Goal: Find specific page/section: Find specific page/section

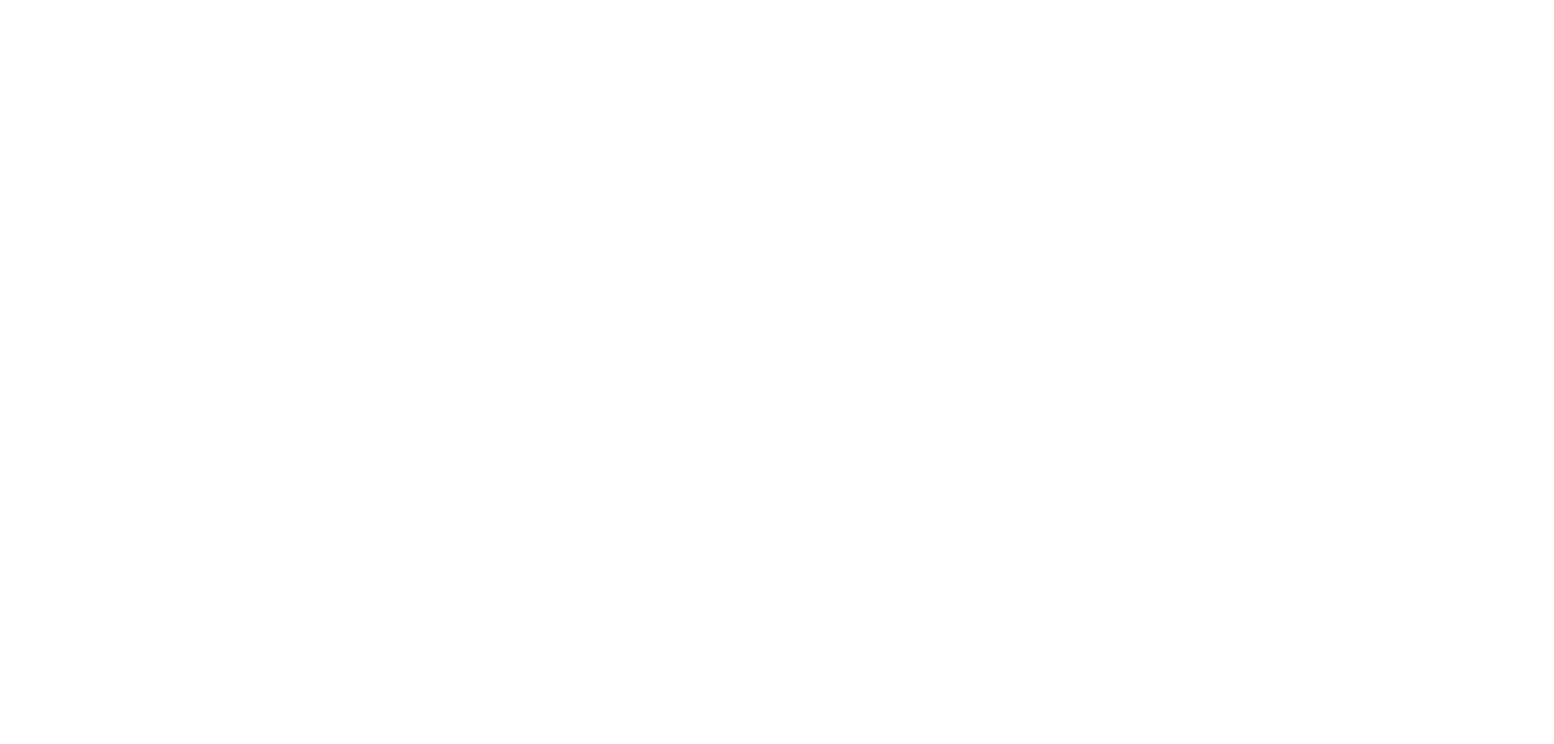
select select "Song"
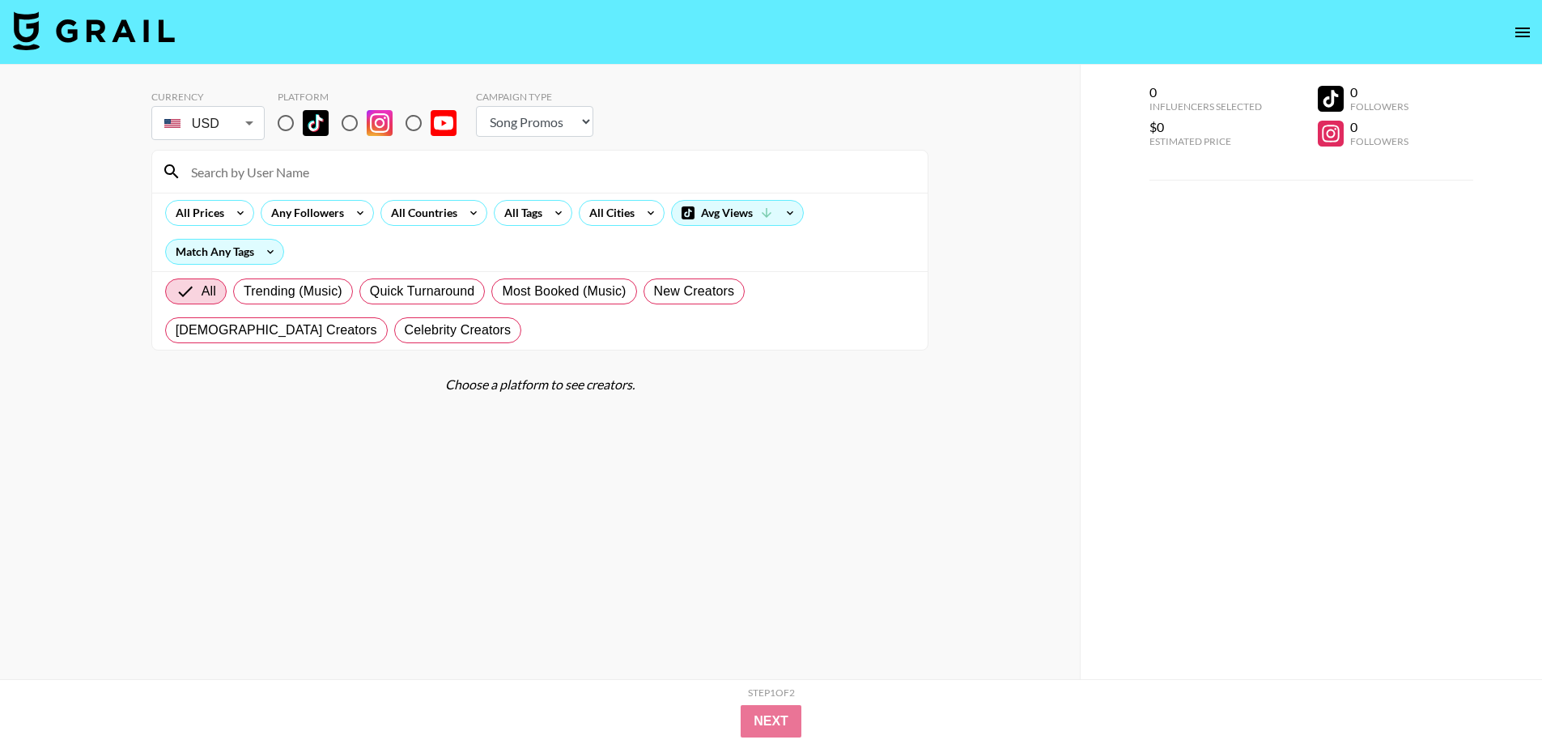
click at [1500, 486] on div "0 Influencers Selected $0 Estimated Price 0 Followers 0 Followers" at bounding box center [1311, 404] width 463 height 679
click at [408, 121] on input "radio" at bounding box center [414, 123] width 34 height 34
radio input "true"
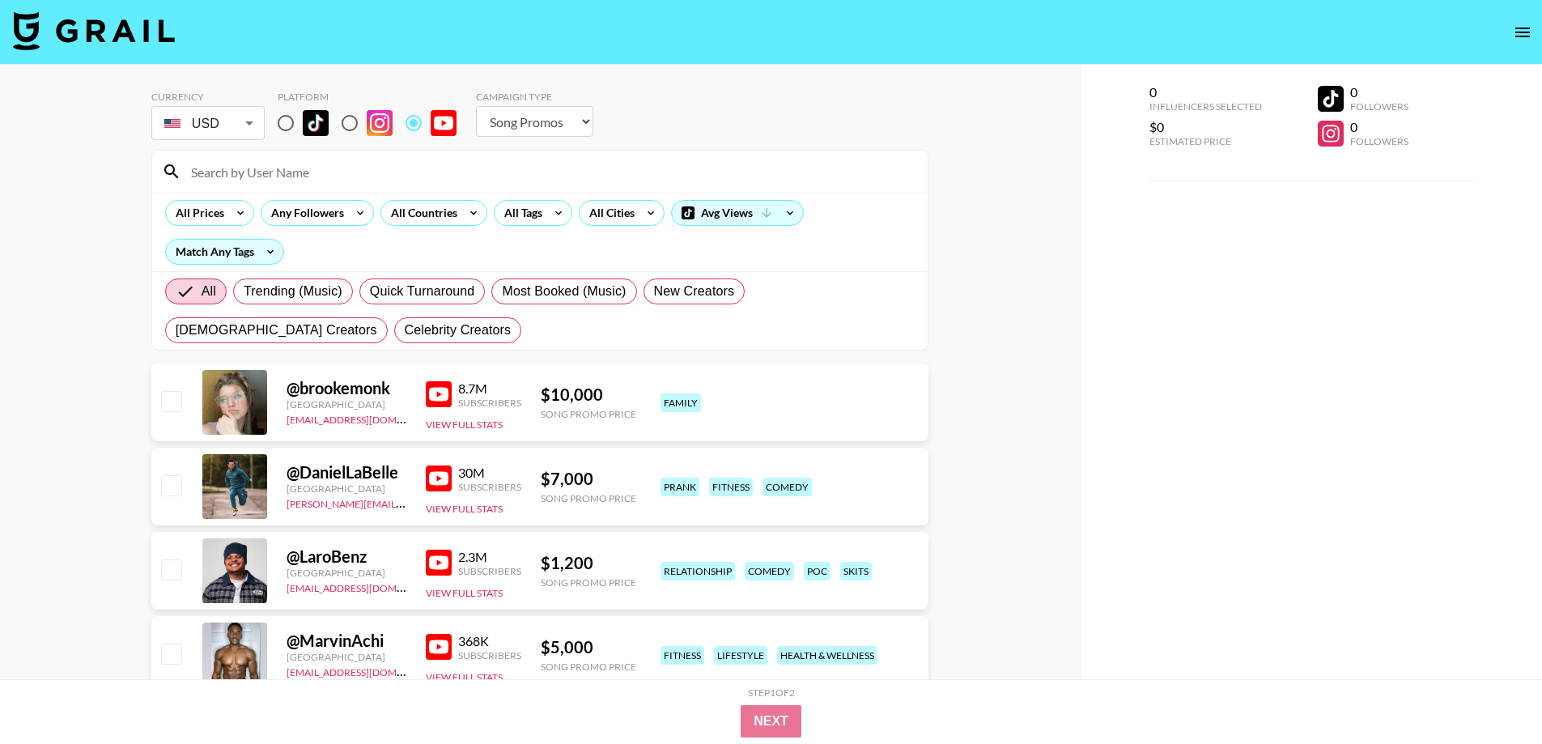
click at [410, 175] on input at bounding box center [549, 172] width 737 height 26
paste input "Zayaan4"
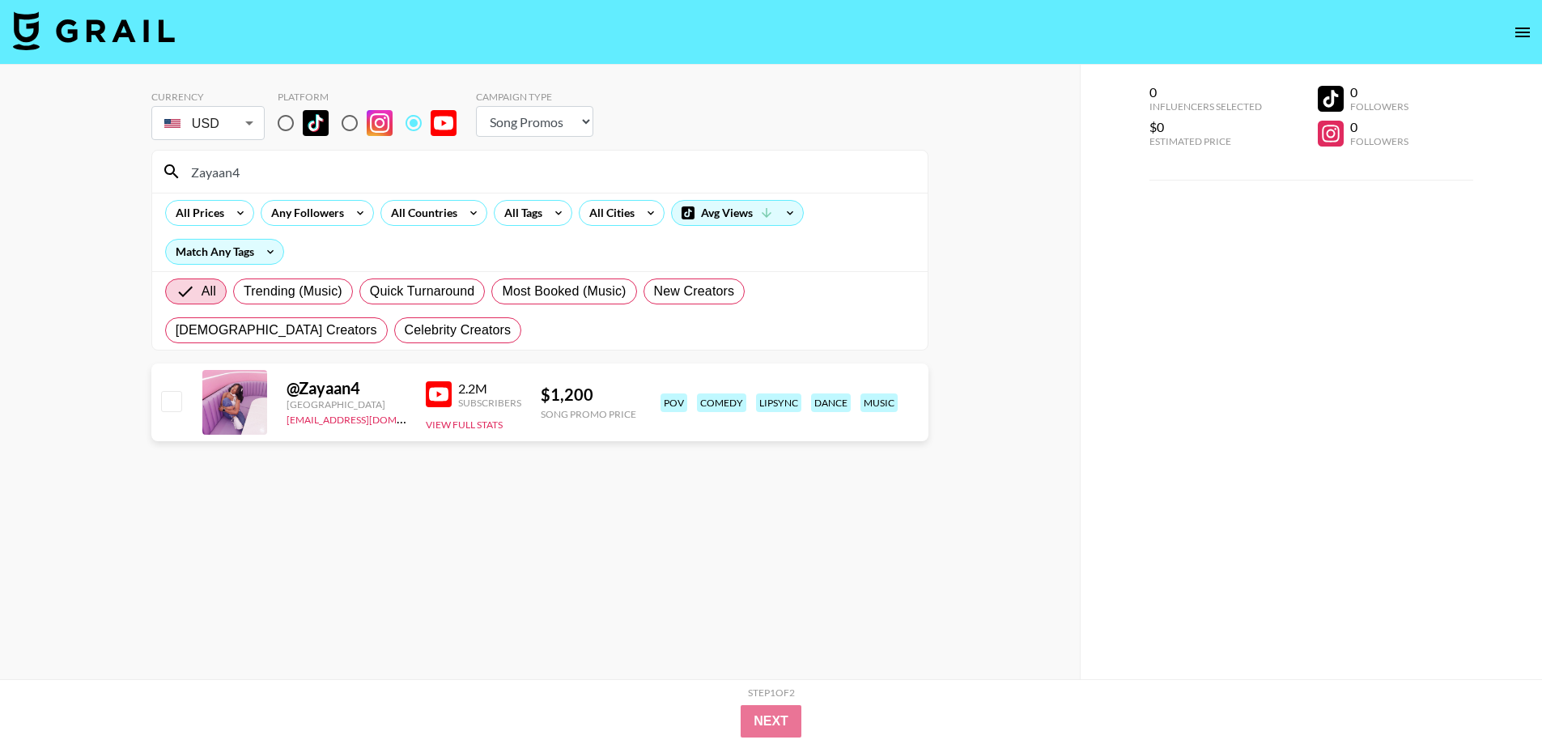
click at [254, 191] on div "Zayaan4" at bounding box center [540, 172] width 776 height 42
click at [261, 182] on input "Zayaan4" at bounding box center [549, 172] width 737 height 26
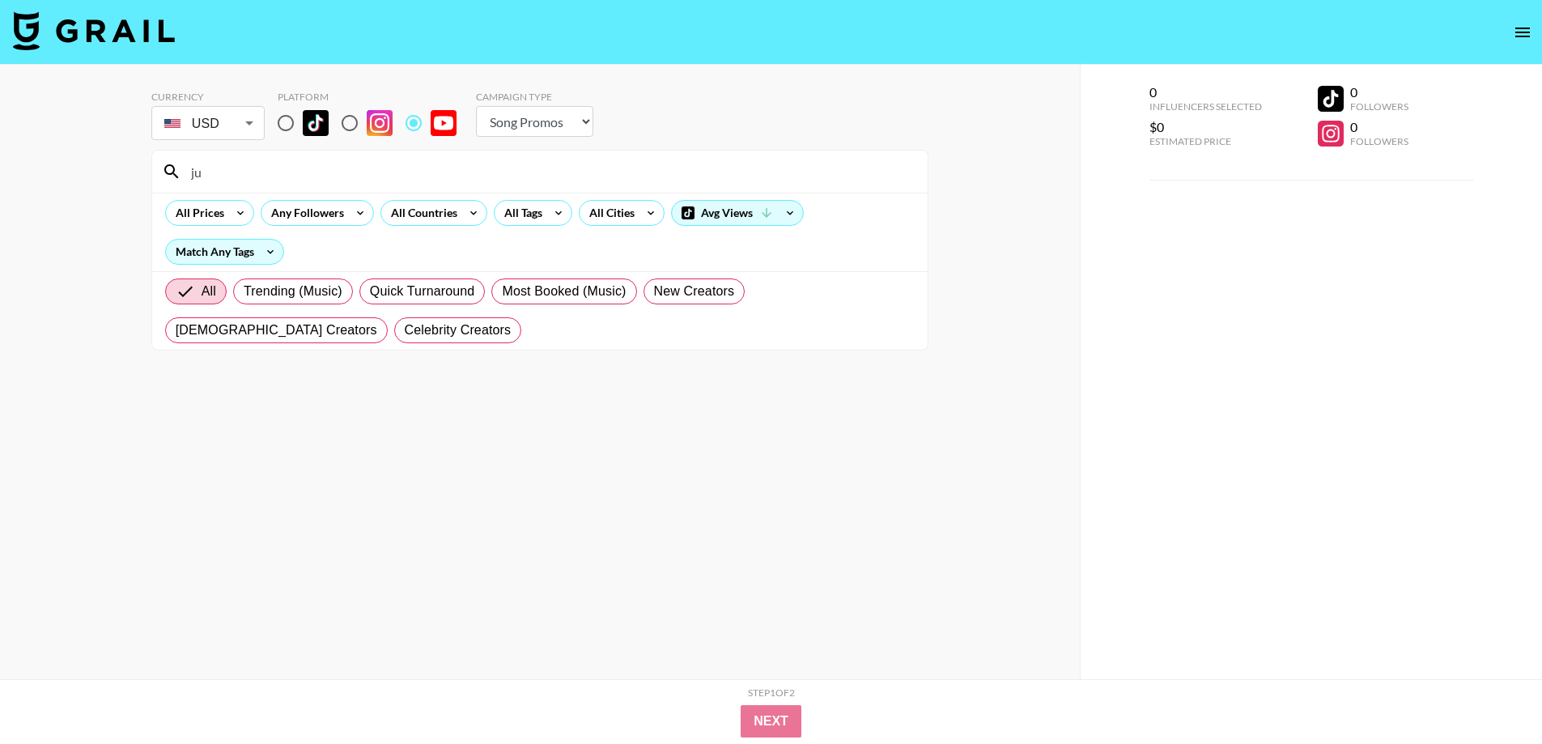
type input "j"
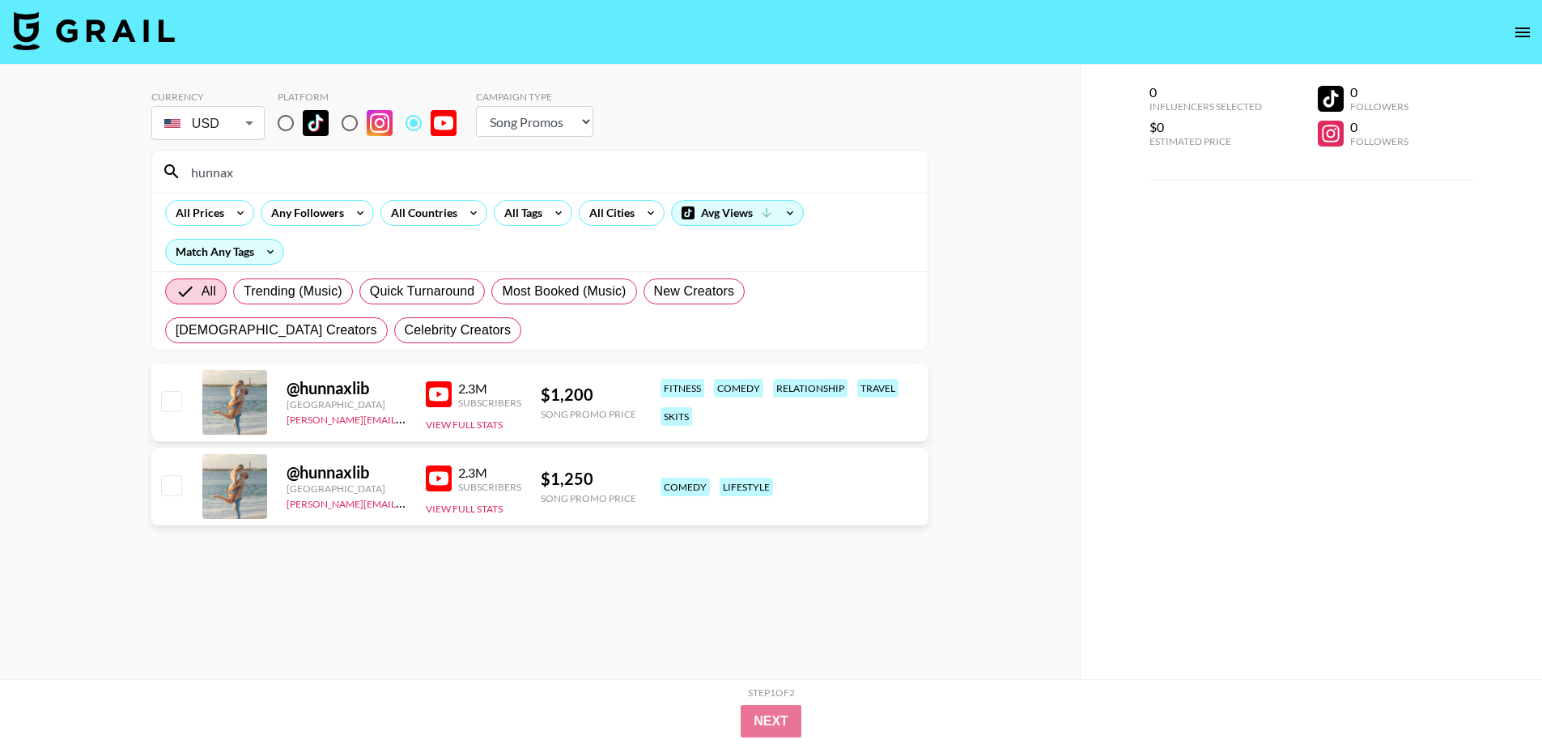
type input "hunnax"
click at [280, 122] on input "radio" at bounding box center [286, 123] width 34 height 34
radio input "true"
click at [352, 121] on input "radio" at bounding box center [350, 123] width 34 height 34
radio input "true"
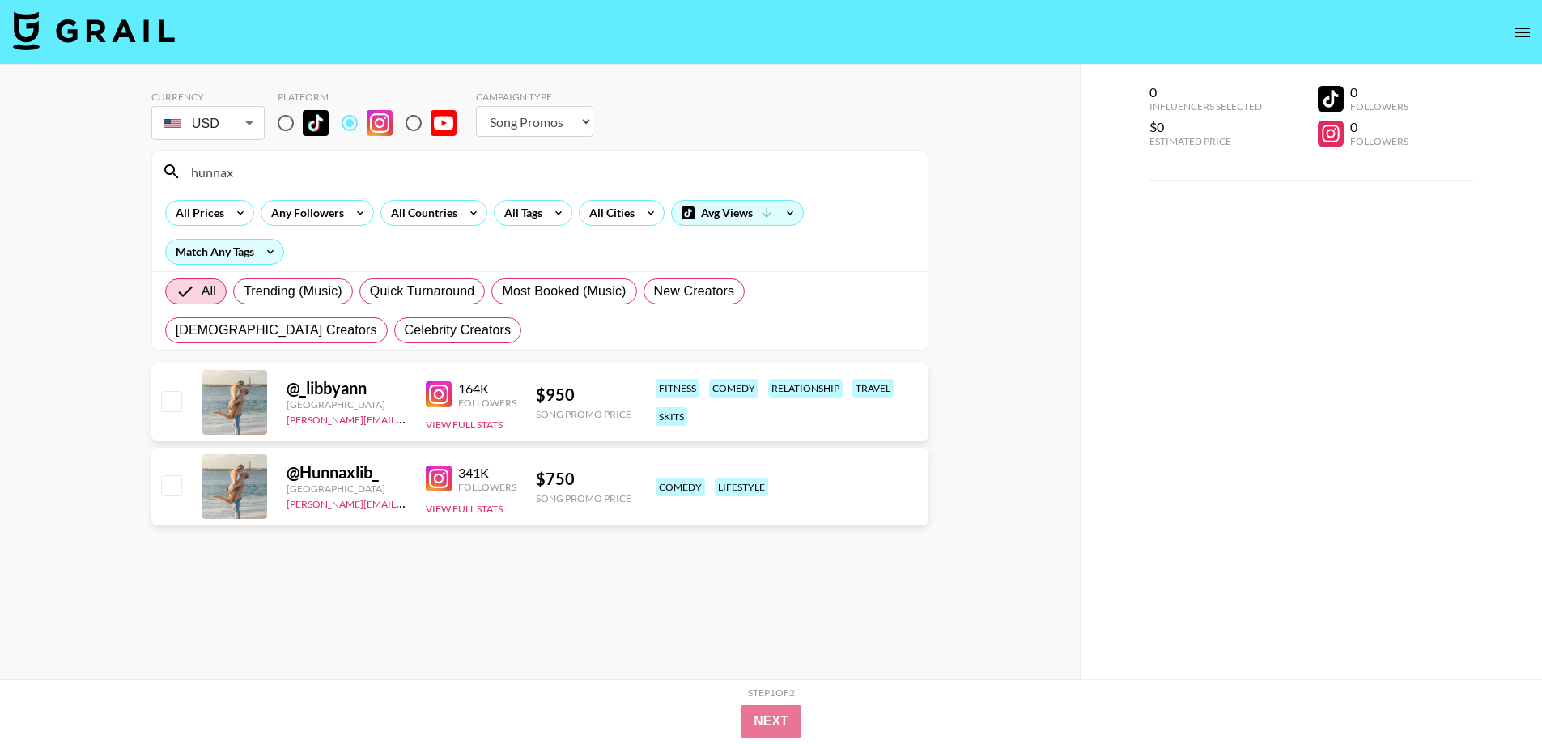
click at [413, 125] on input "radio" at bounding box center [414, 123] width 34 height 34
radio input "true"
click at [384, 173] on input "hunnax" at bounding box center [549, 172] width 737 height 26
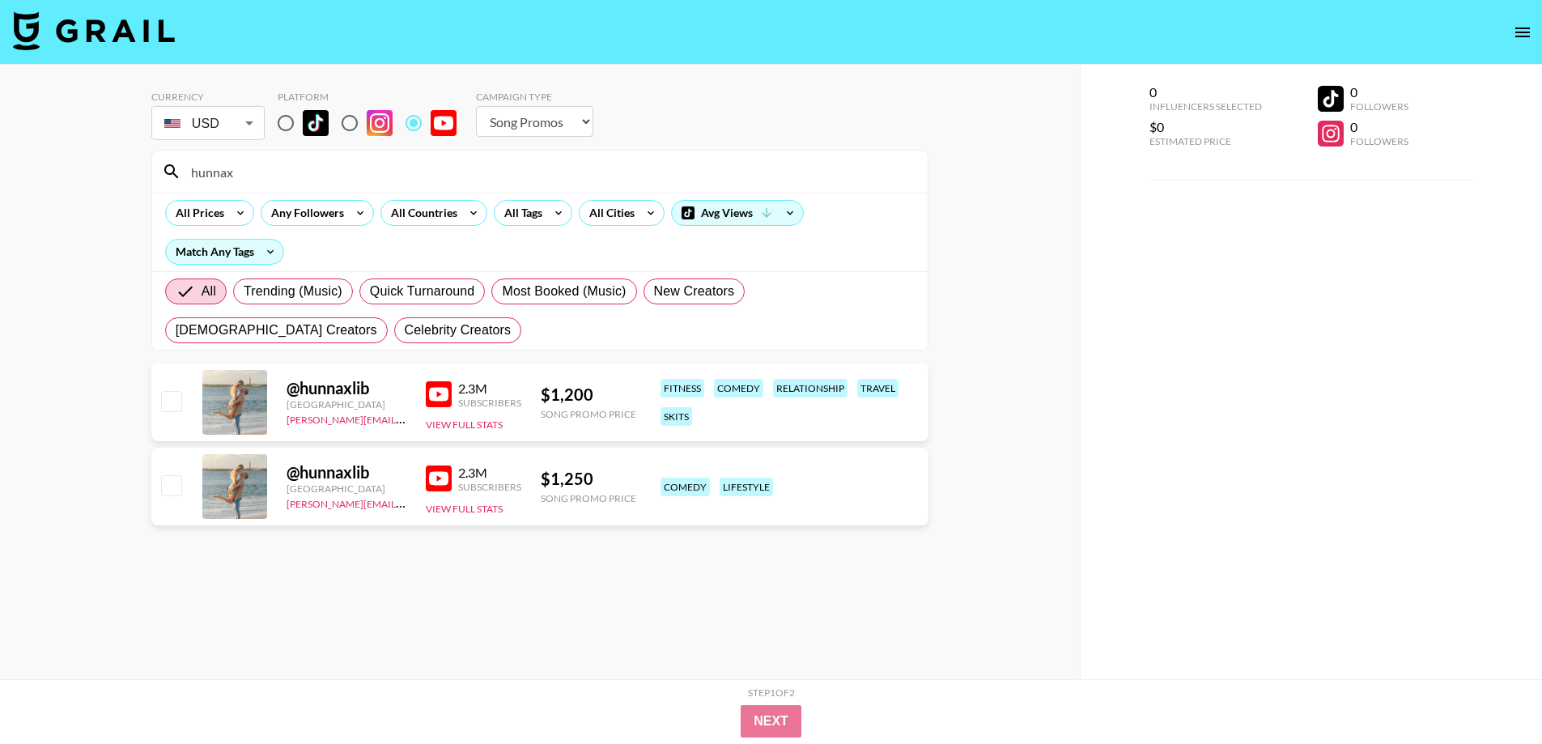
paste input "Zayaan4"
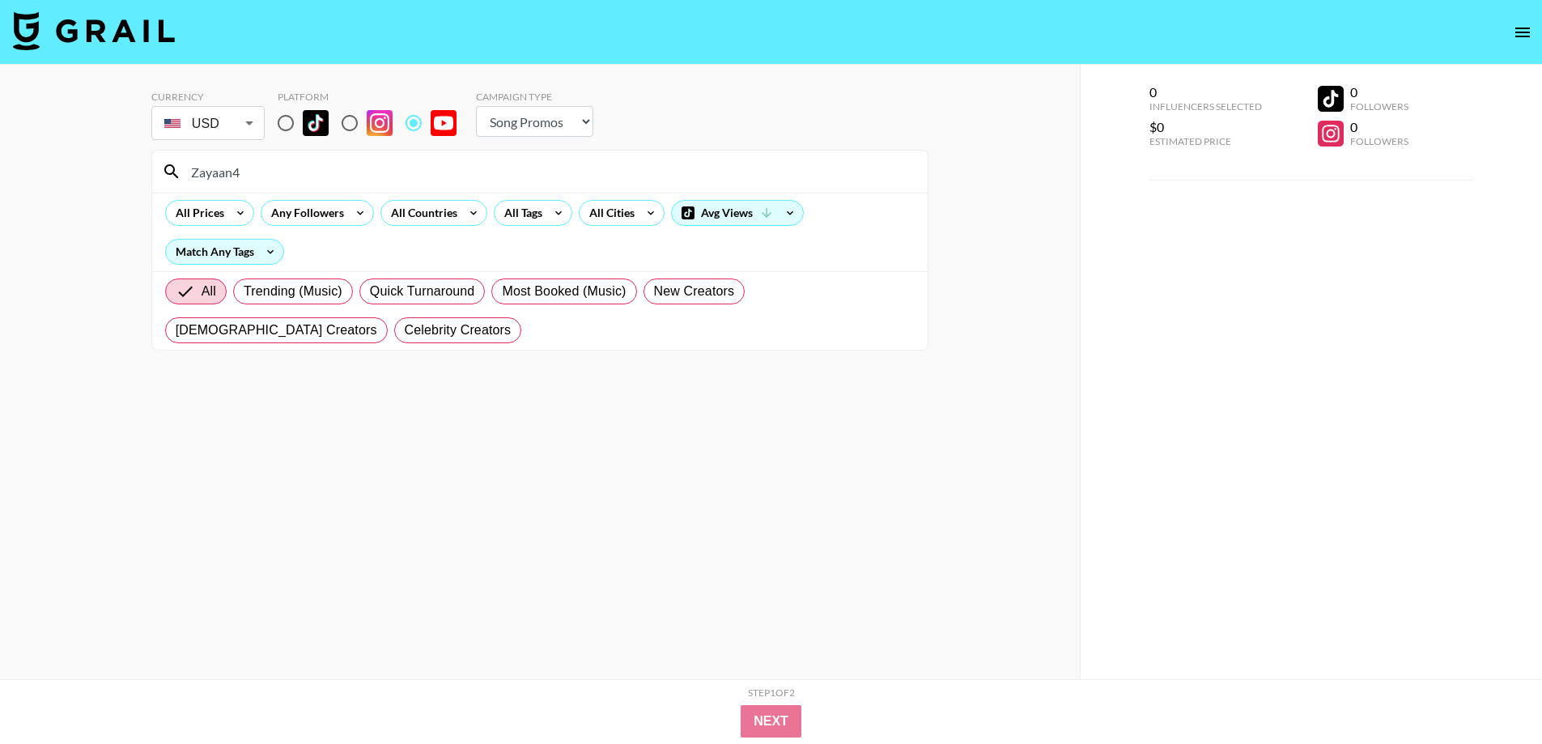
type input "Zayaan4"
click at [352, 123] on input "radio" at bounding box center [350, 123] width 34 height 34
radio input "true"
click at [287, 121] on input "radio" at bounding box center [286, 123] width 34 height 34
radio input "true"
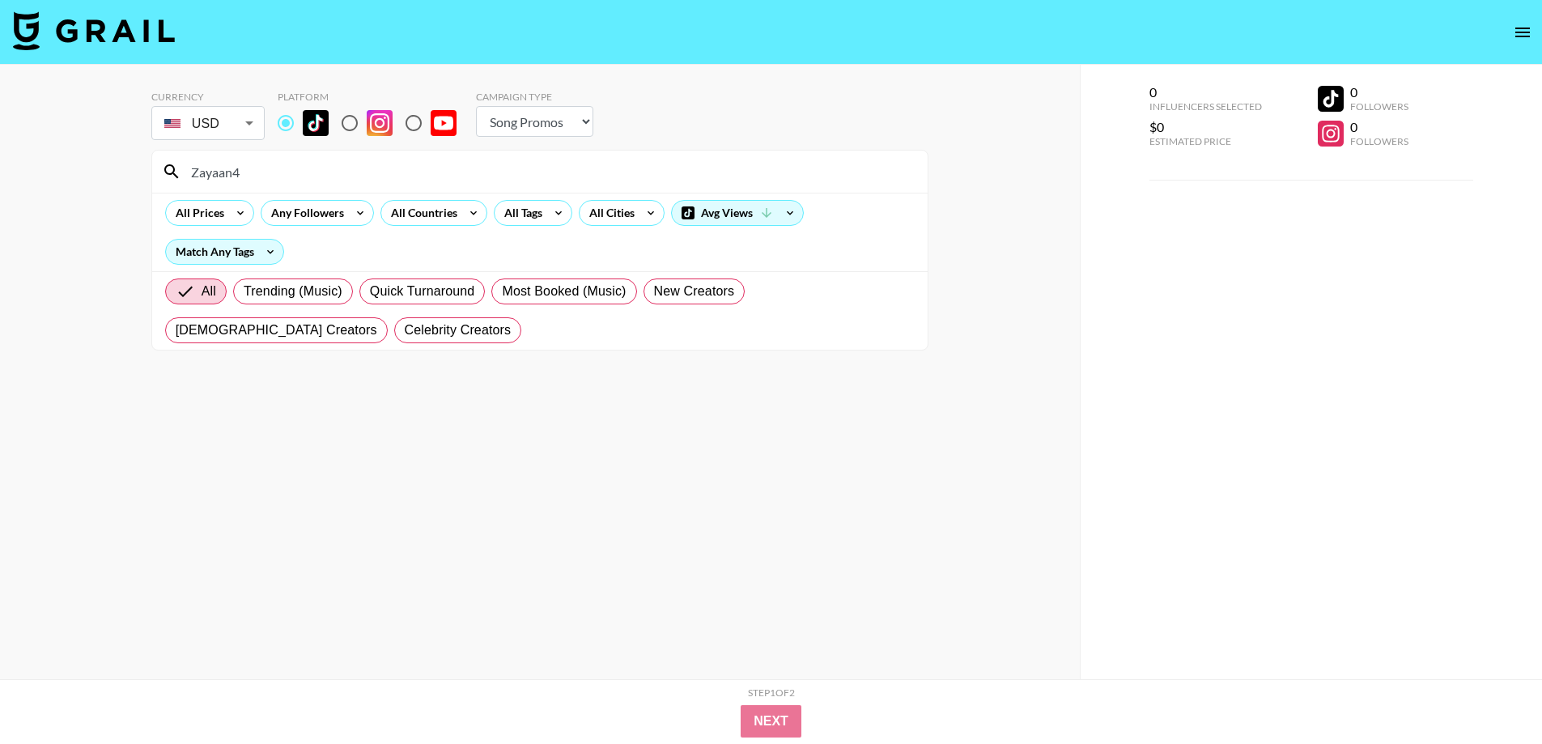
click at [284, 168] on input "Zayaan4" at bounding box center [549, 172] width 737 height 26
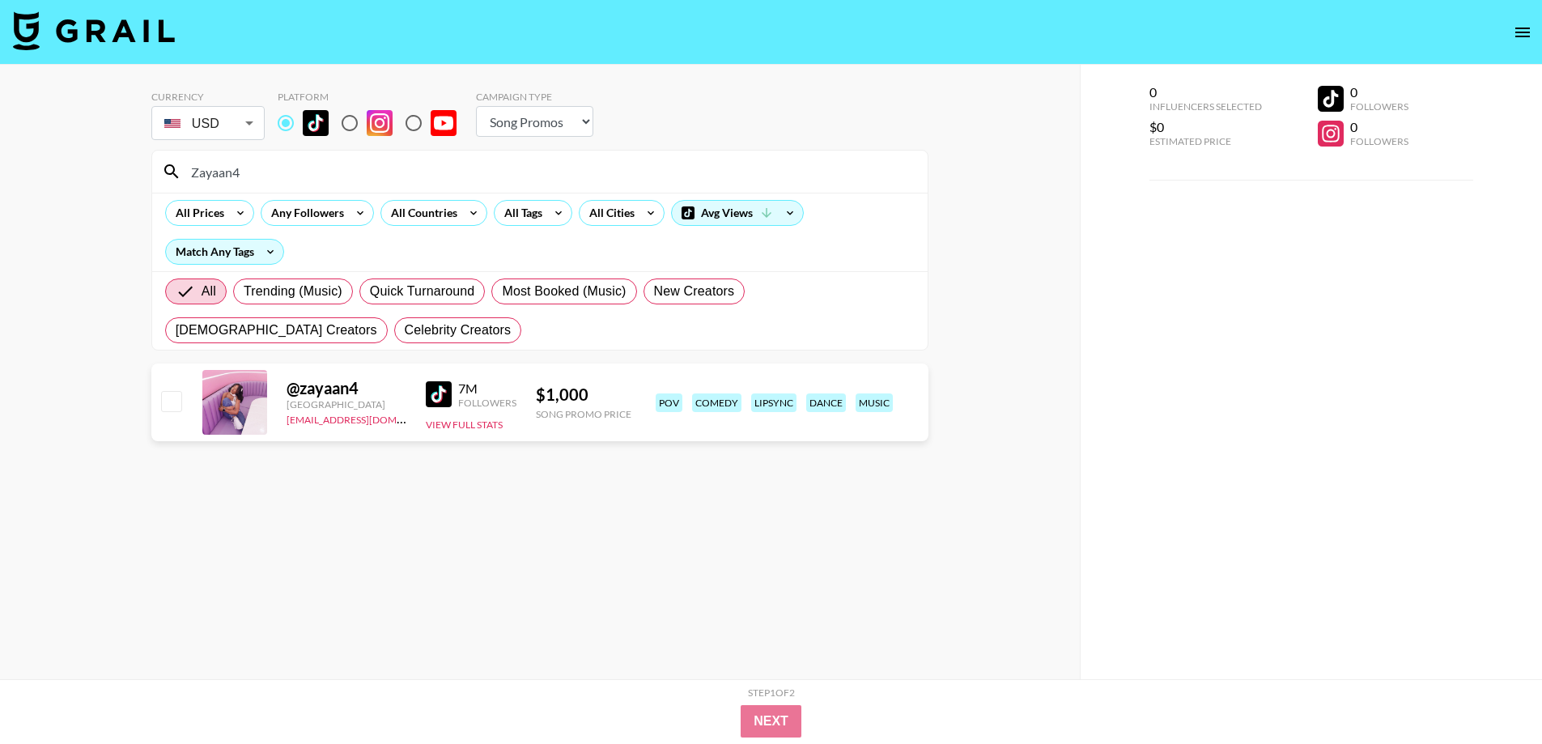
drag, startPoint x: 284, startPoint y: 168, endPoint x: 0, endPoint y: 176, distance: 284.3
click at [0, 176] on div "Currency USD USD ​ Platform Campaign Type Choose Type... Song Promos Brand Prom…" at bounding box center [540, 404] width 1080 height 679
type input "Zayaan4"
click at [350, 129] on input "radio" at bounding box center [350, 123] width 34 height 34
radio input "true"
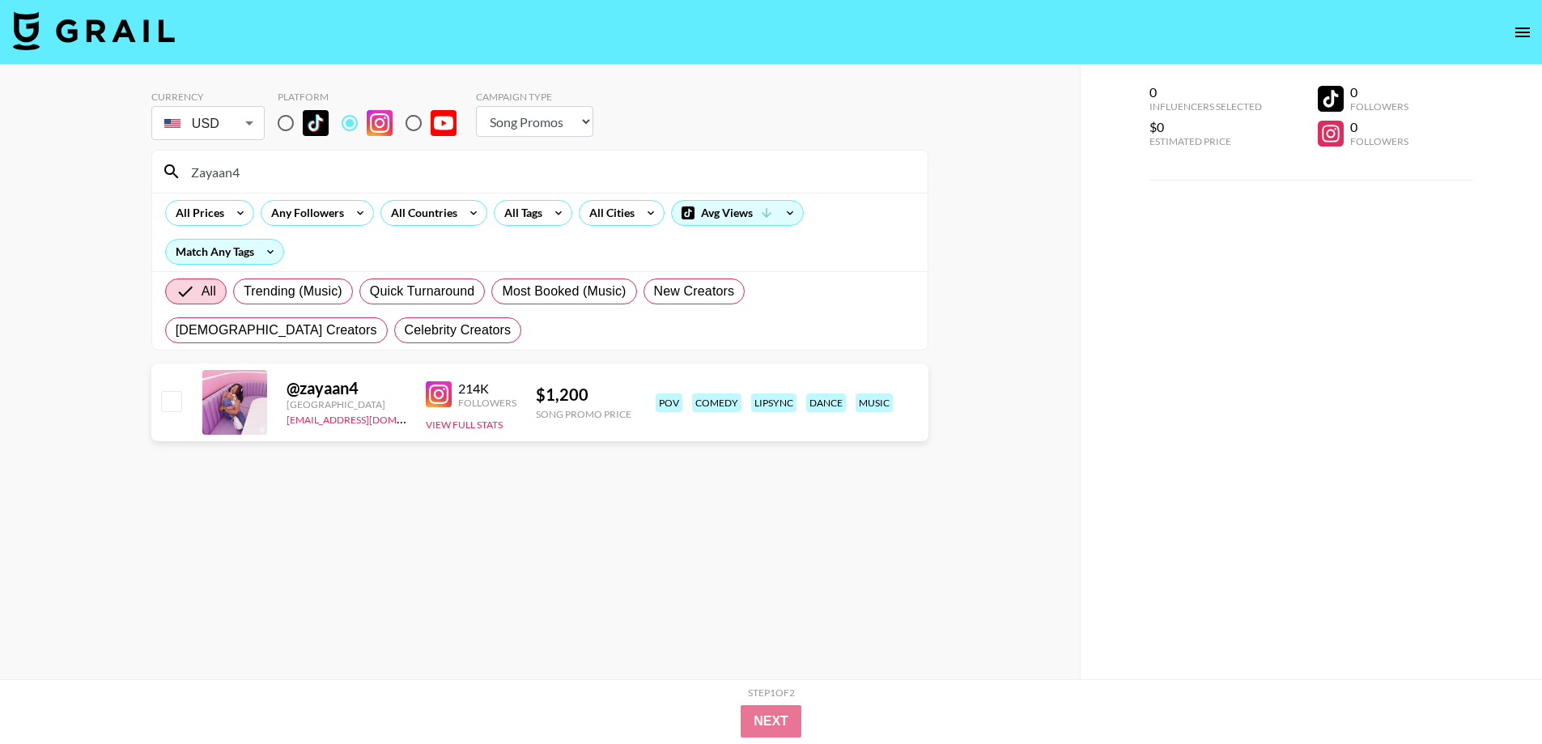
click at [415, 122] on input "radio" at bounding box center [414, 123] width 34 height 34
radio input "true"
click at [287, 117] on input "radio" at bounding box center [286, 123] width 34 height 34
radio input "true"
click at [317, 124] on img at bounding box center [316, 123] width 26 height 26
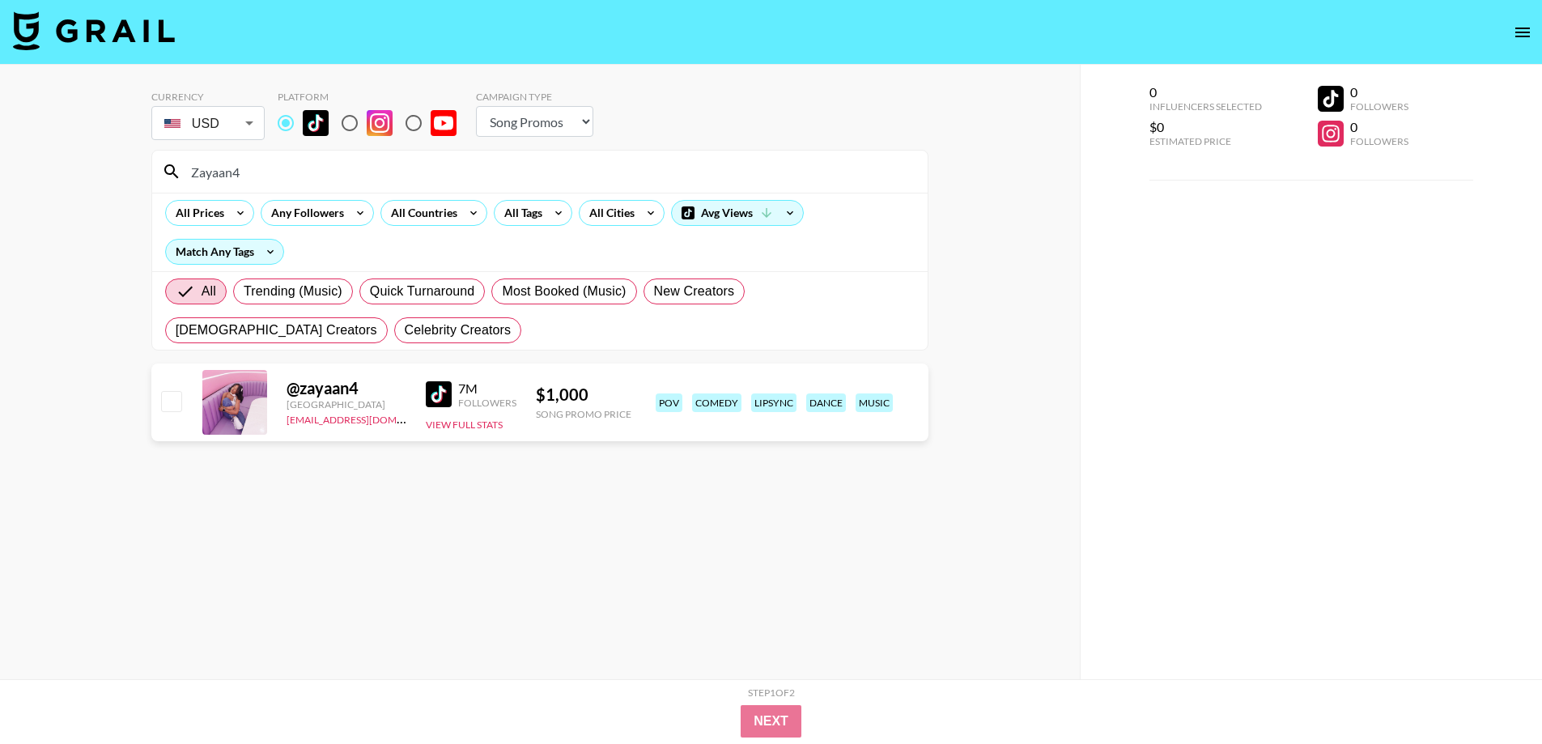
click at [303, 124] on input "radio" at bounding box center [286, 123] width 34 height 34
click at [339, 124] on input "radio" at bounding box center [350, 123] width 34 height 34
radio input "true"
click at [410, 125] on input "radio" at bounding box center [414, 123] width 34 height 34
radio input "true"
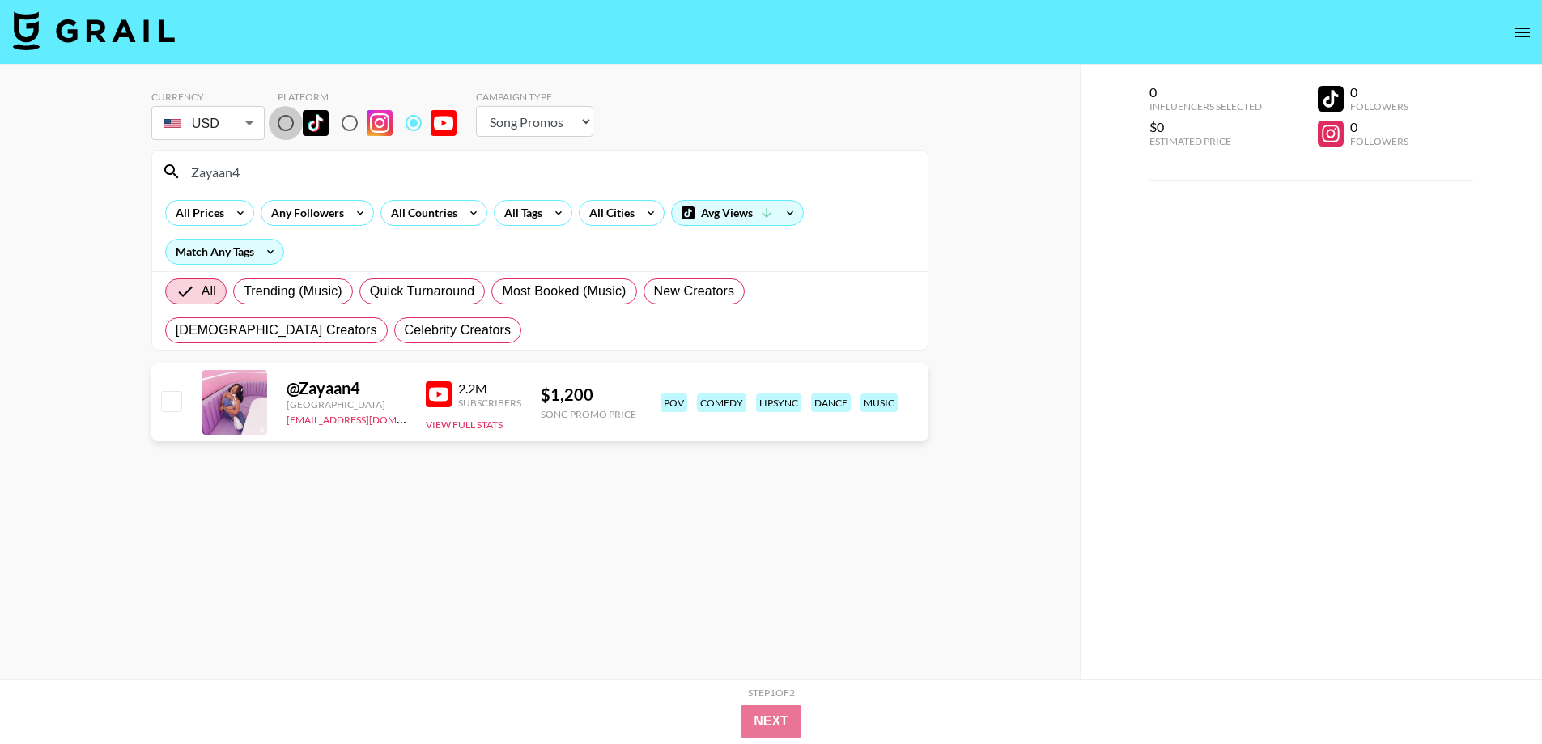
click at [286, 127] on input "radio" at bounding box center [286, 123] width 34 height 34
radio input "true"
click at [297, 164] on input "Zayaan4" at bounding box center [549, 172] width 737 height 26
paste input "kimp0ssiblez"
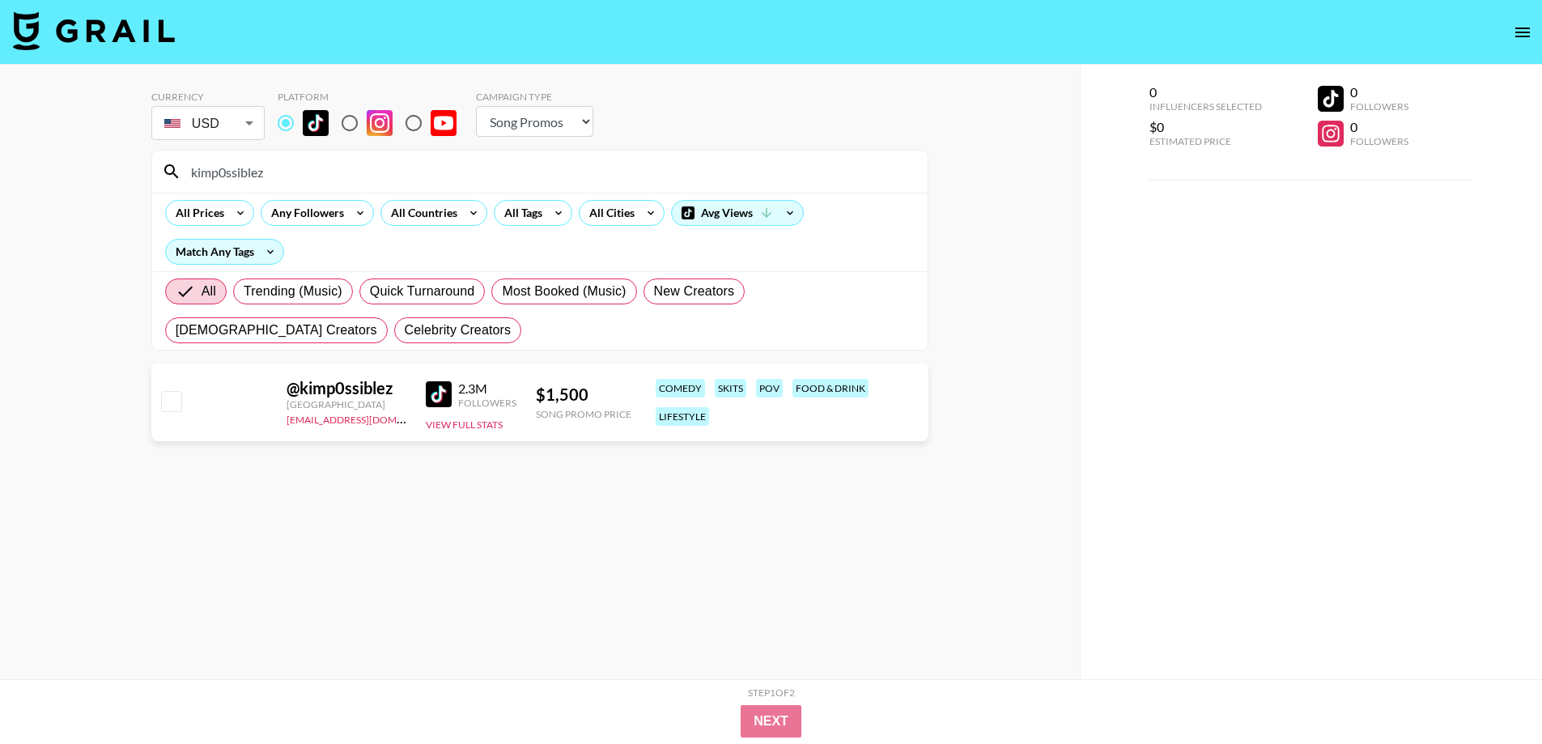
type input "kimp0ssiblez"
